Goal: Navigation & Orientation: Find specific page/section

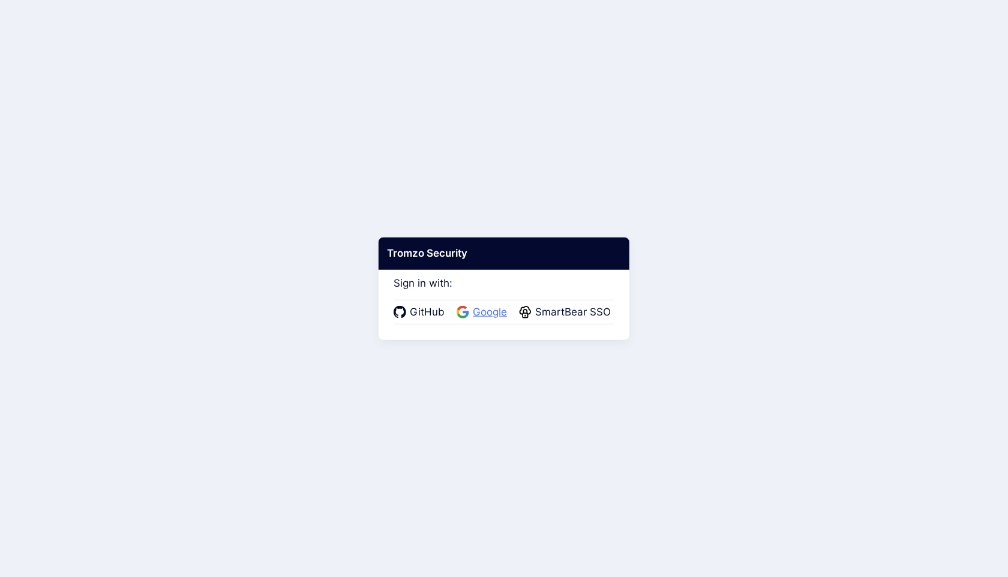
click at [486, 311] on span "Google" at bounding box center [489, 313] width 41 height 16
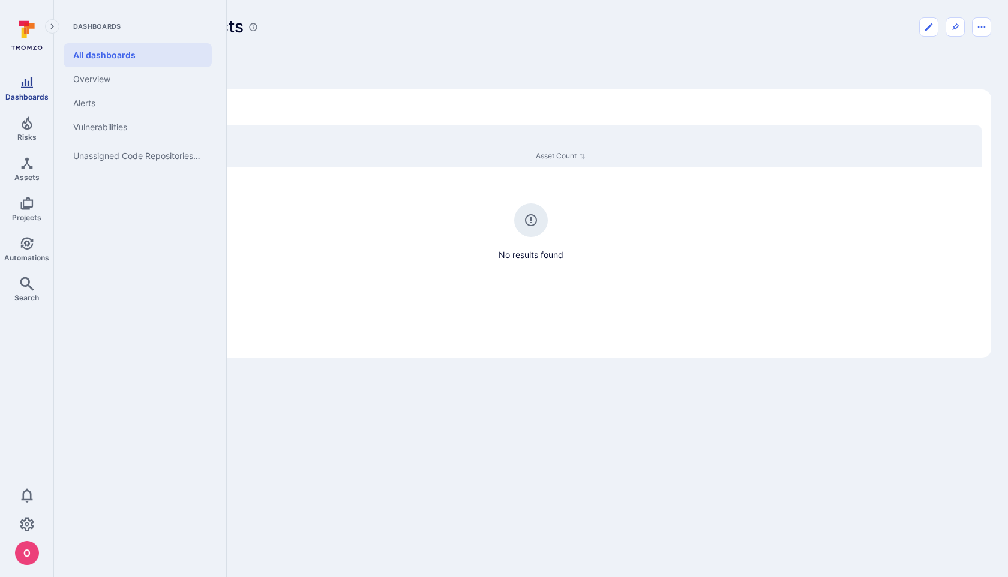
click at [29, 86] on icon "Dashboards" at bounding box center [27, 82] width 12 height 11
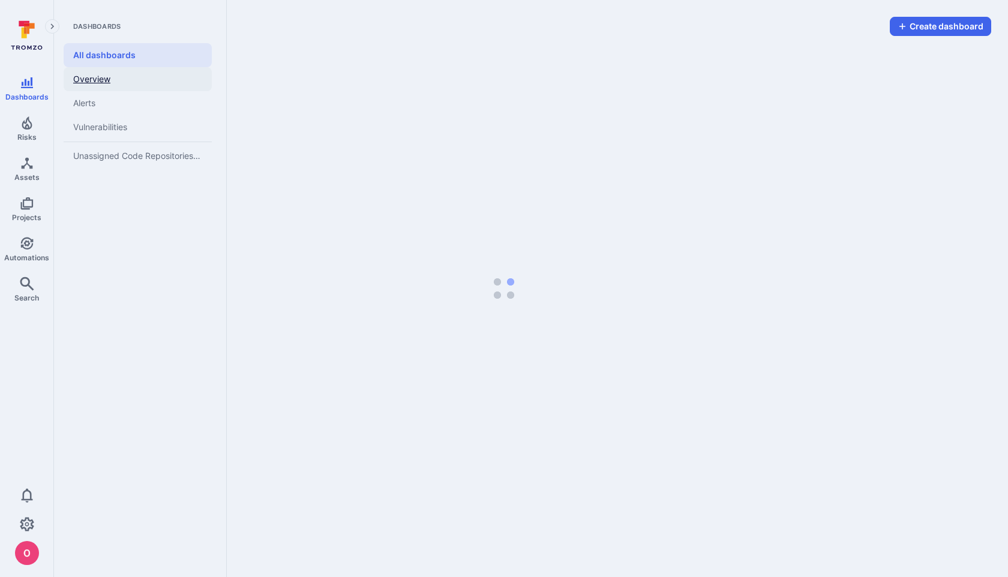
click at [95, 76] on link "Overview" at bounding box center [138, 79] width 148 height 24
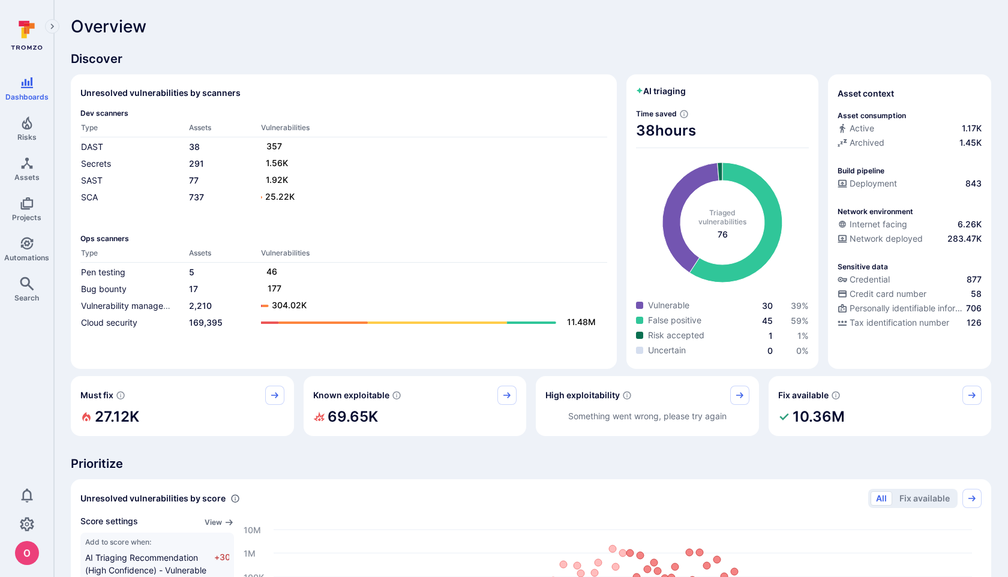
click at [32, 28] on icon at bounding box center [29, 28] width 11 height 11
